Goal: Information Seeking & Learning: Learn about a topic

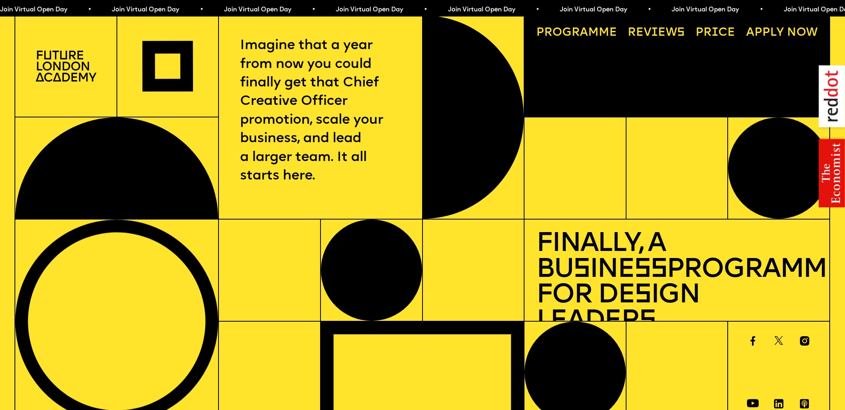
click at [610, 29] on link "Progr a mme" at bounding box center [577, 33] width 93 height 24
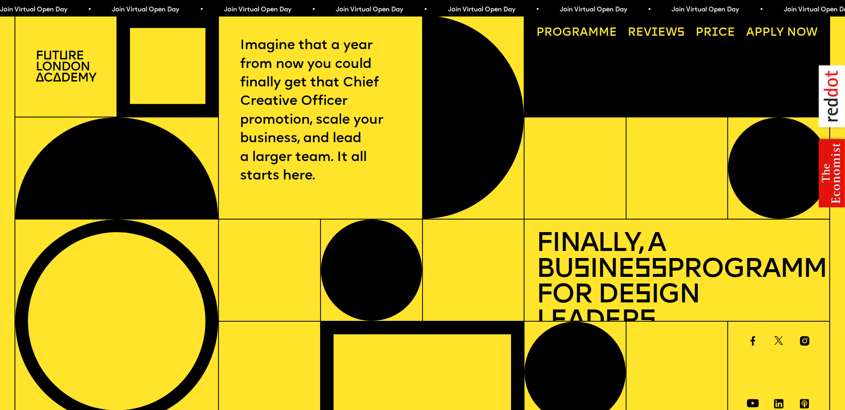
click at [557, 32] on link "Progr a mme" at bounding box center [577, 33] width 93 height 24
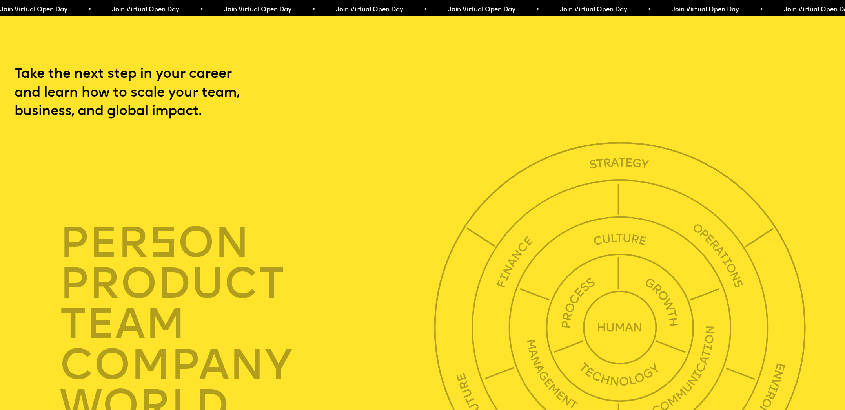
scroll to position [2891, 0]
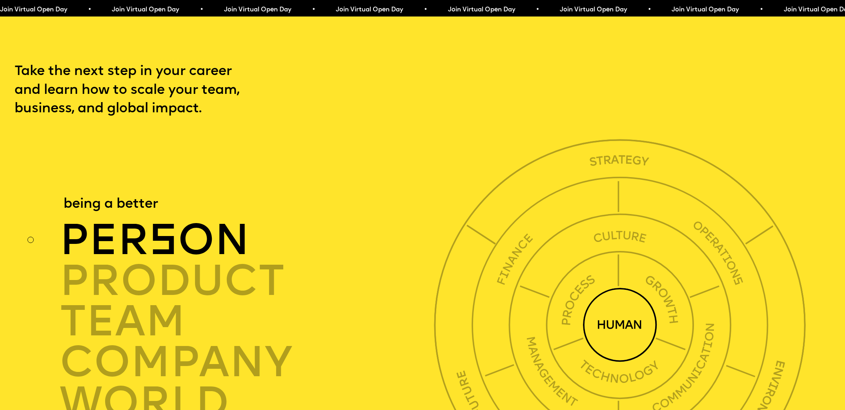
click at [159, 235] on span "s" at bounding box center [163, 243] width 29 height 44
click at [161, 226] on span "s" at bounding box center [163, 243] width 29 height 44
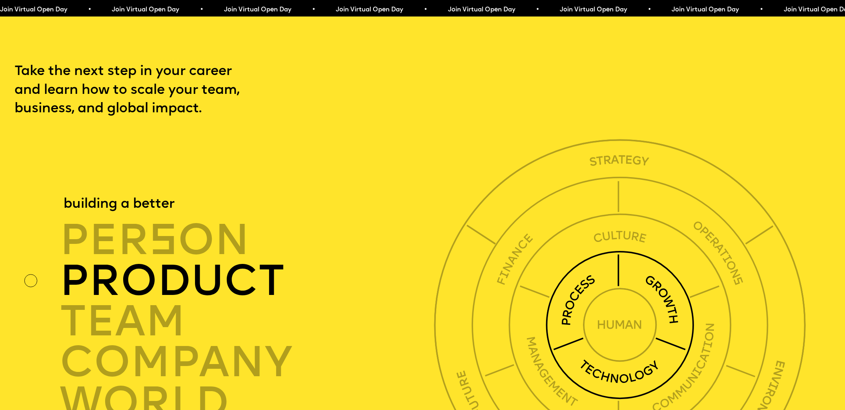
click at [596, 266] on img at bounding box center [620, 324] width 149 height 149
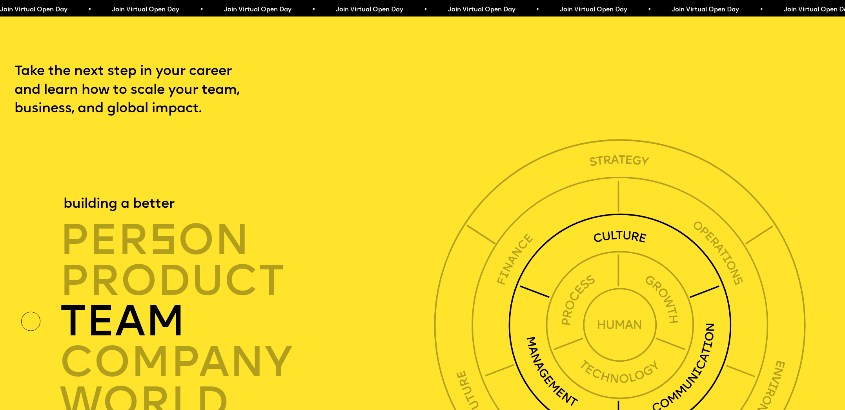
drag, startPoint x: 589, startPoint y: 226, endPoint x: 587, endPoint y: 220, distance: 6.6
click at [589, 226] on img at bounding box center [620, 324] width 223 height 223
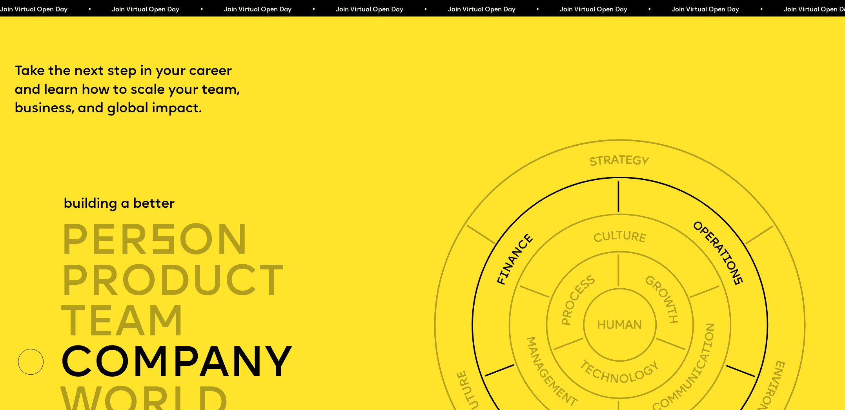
drag, startPoint x: 573, startPoint y: 182, endPoint x: 573, endPoint y: 175, distance: 7.5
click at [573, 182] on img at bounding box center [619, 324] width 297 height 297
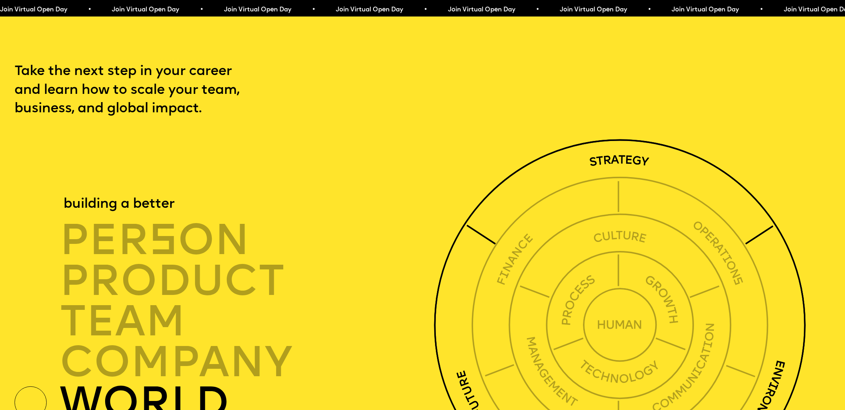
click at [572, 159] on img at bounding box center [620, 325] width 372 height 372
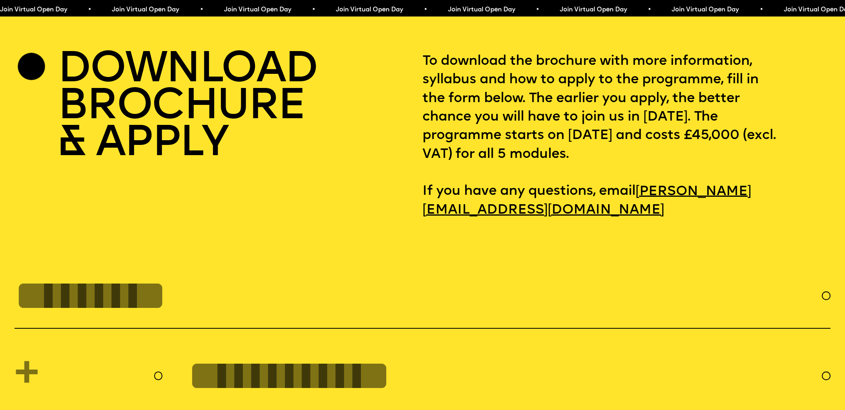
scroll to position [3708, 0]
